Goal: Task Accomplishment & Management: Use online tool/utility

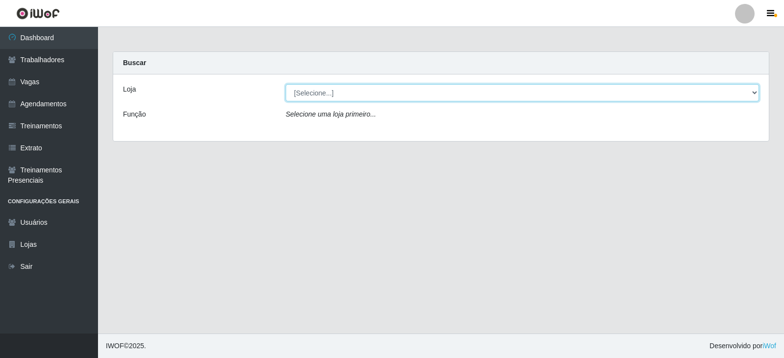
click at [699, 96] on select "[Selecione...] SuperFácil Atacado - Vale do Sol" at bounding box center [522, 92] width 473 height 17
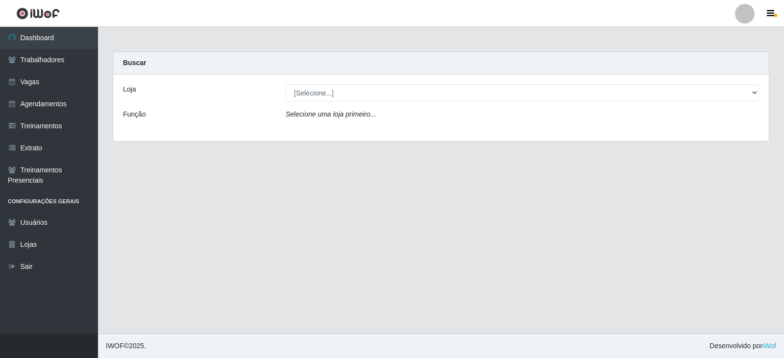
click at [644, 135] on div "Loja [Selecione...] SuperFácil Atacado - Vale do Sol Função Selecione uma loja …" at bounding box center [441, 107] width 656 height 67
click at [654, 102] on div "Loja [Selecione...] SuperFácil Atacado - Vale do Sol Função Selecione uma loja …" at bounding box center [441, 107] width 656 height 67
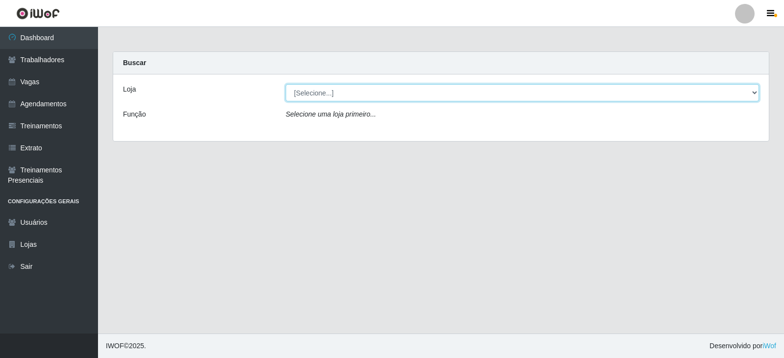
click at [645, 91] on select "[Selecione...] SuperFácil Atacado - Vale do Sol" at bounding box center [522, 92] width 473 height 17
select select "502"
click at [286, 84] on select "[Selecione...] SuperFácil Atacado - Vale do Sol" at bounding box center [522, 92] width 473 height 17
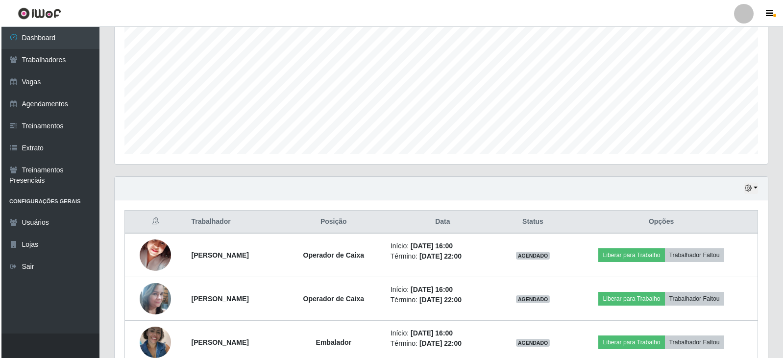
scroll to position [249, 0]
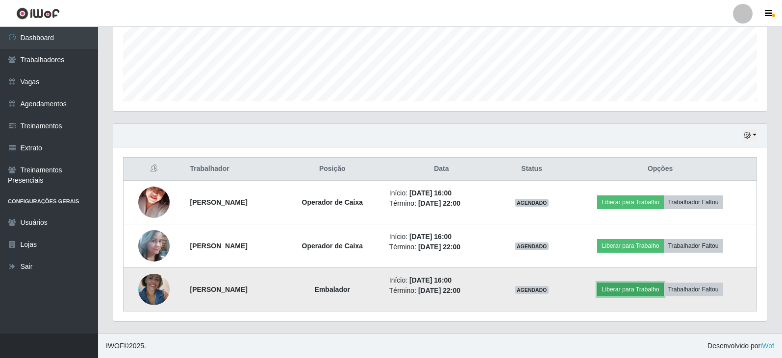
click at [651, 286] on button "Liberar para Trabalho" at bounding box center [630, 290] width 66 height 14
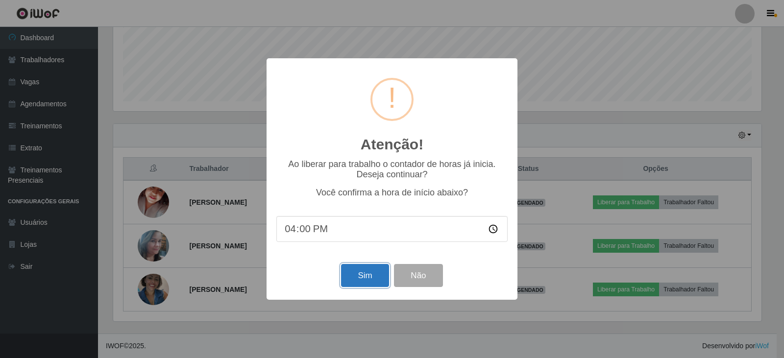
click at [373, 279] on button "Sim" at bounding box center [365, 275] width 48 height 23
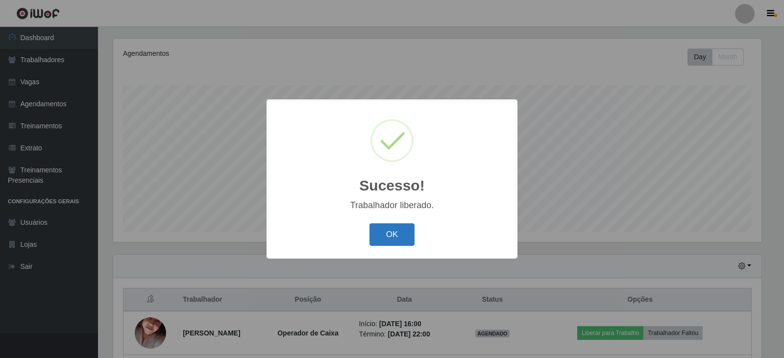
click at [392, 237] on button "OK" at bounding box center [392, 234] width 46 height 23
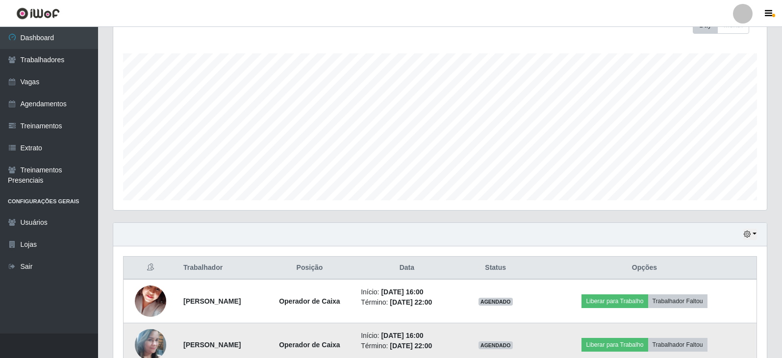
scroll to position [167, 0]
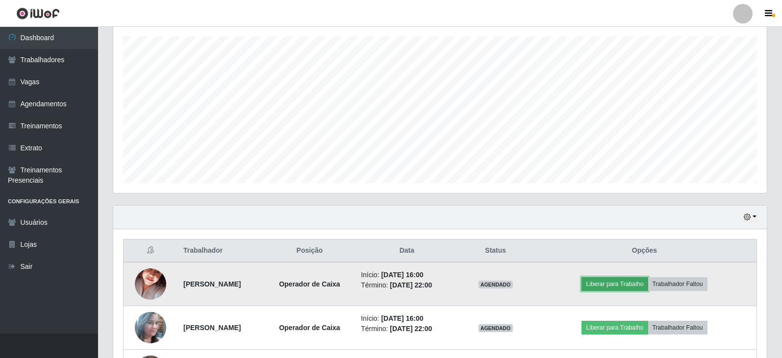
click at [621, 281] on button "Liberar para Trabalho" at bounding box center [614, 284] width 66 height 14
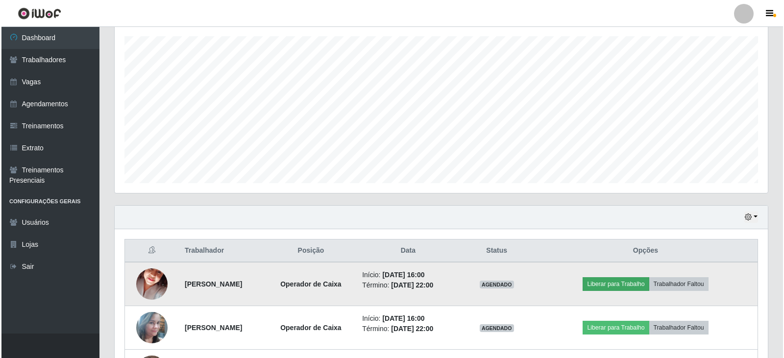
scroll to position [203, 648]
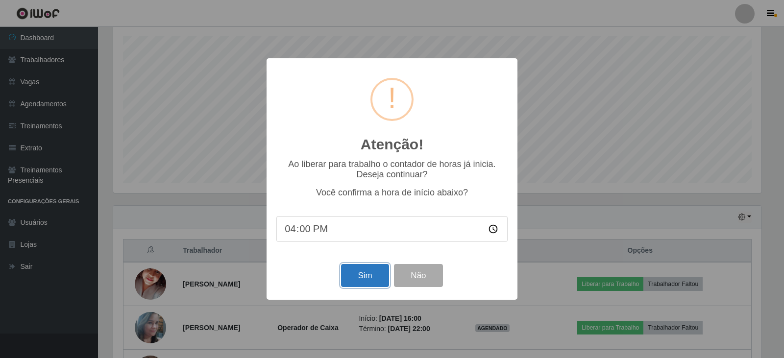
click at [363, 276] on button "Sim" at bounding box center [365, 275] width 48 height 23
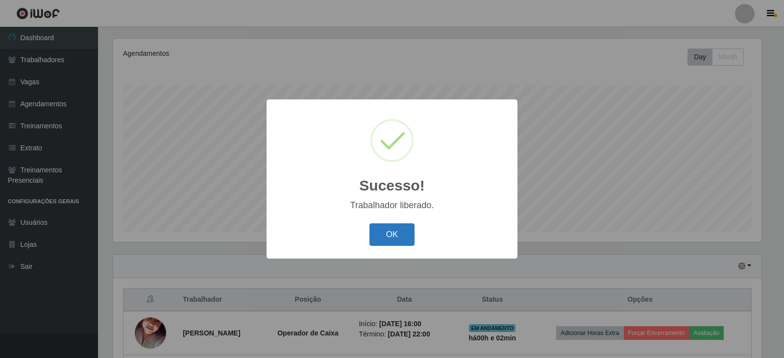
click at [386, 226] on button "OK" at bounding box center [392, 234] width 46 height 23
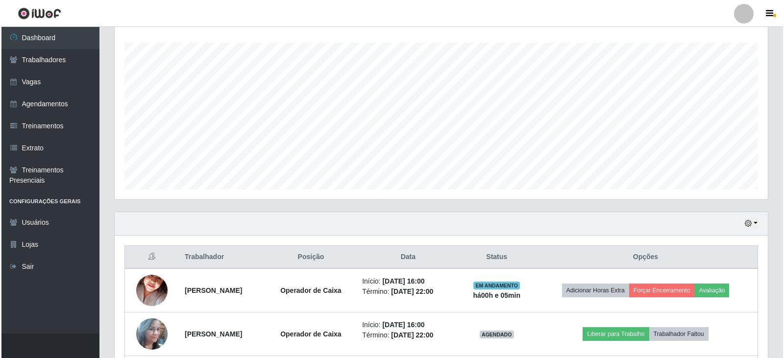
scroll to position [216, 0]
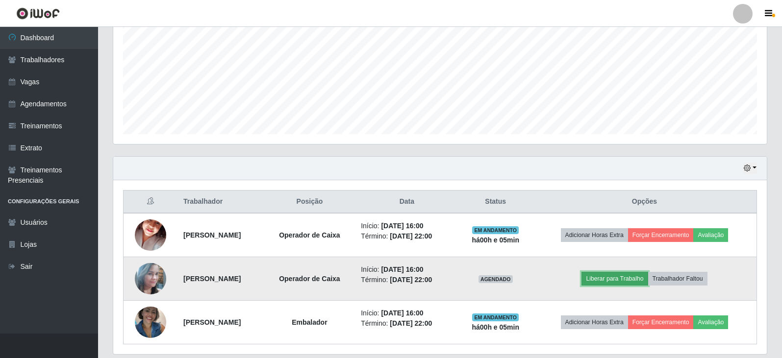
click at [603, 281] on button "Liberar para Trabalho" at bounding box center [614, 279] width 66 height 14
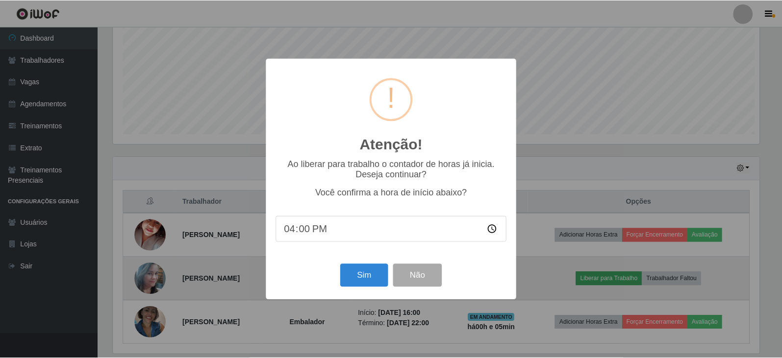
scroll to position [203, 648]
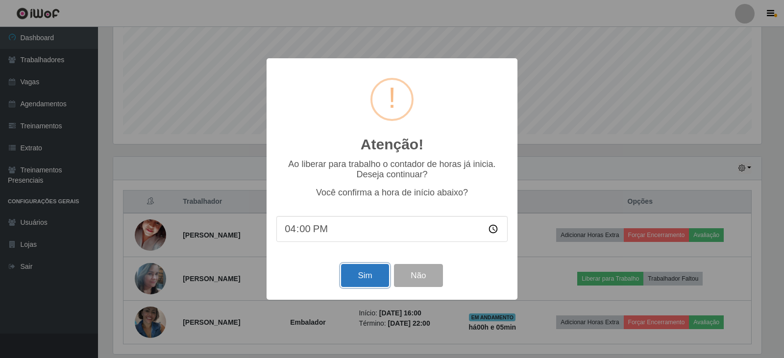
click at [371, 277] on button "Sim" at bounding box center [365, 275] width 48 height 23
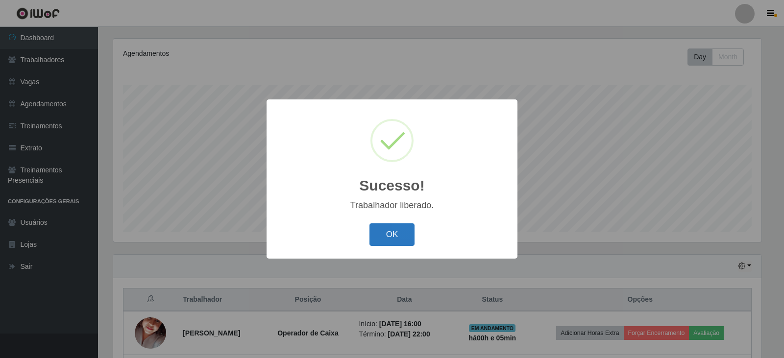
click at [388, 241] on button "OK" at bounding box center [392, 234] width 46 height 23
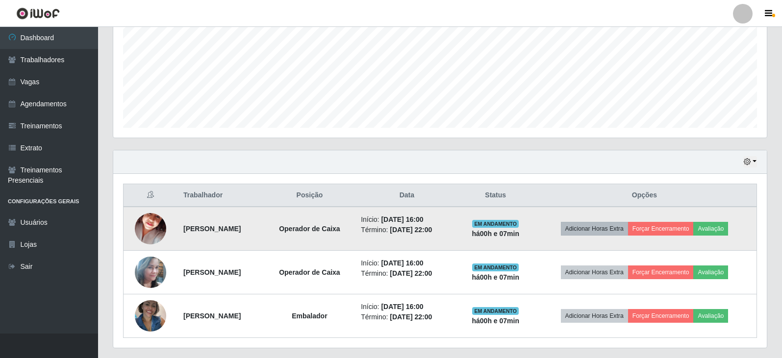
scroll to position [249, 0]
